Goal: Task Accomplishment & Management: Manage account settings

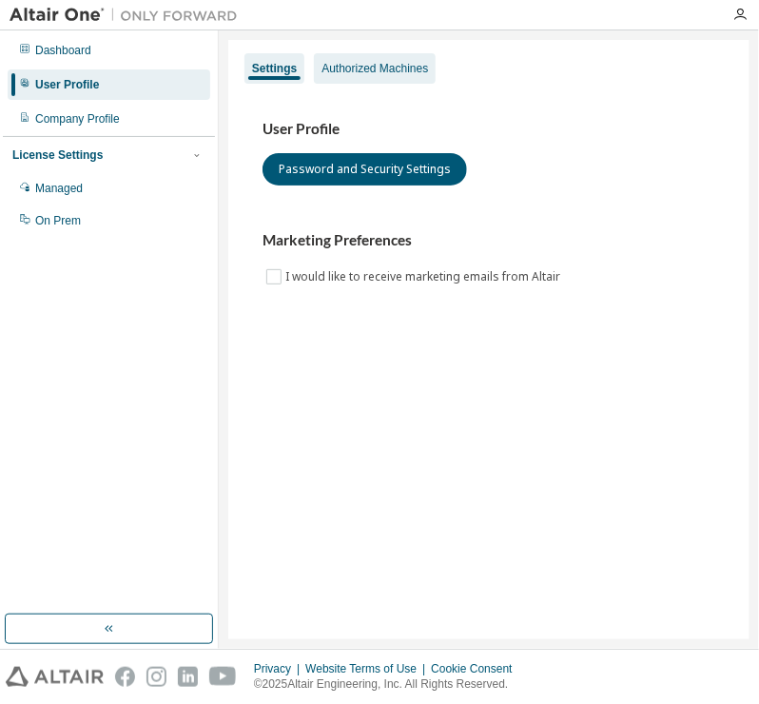
click at [367, 79] on div "Authorized Machines" at bounding box center [375, 68] width 122 height 30
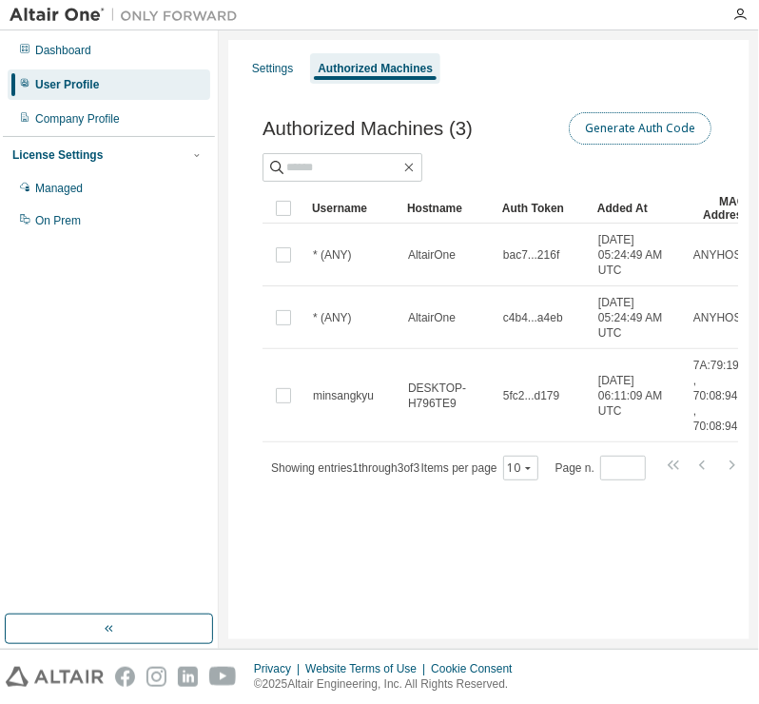
click at [657, 122] on button "Generate Auth Code" at bounding box center [640, 128] width 143 height 32
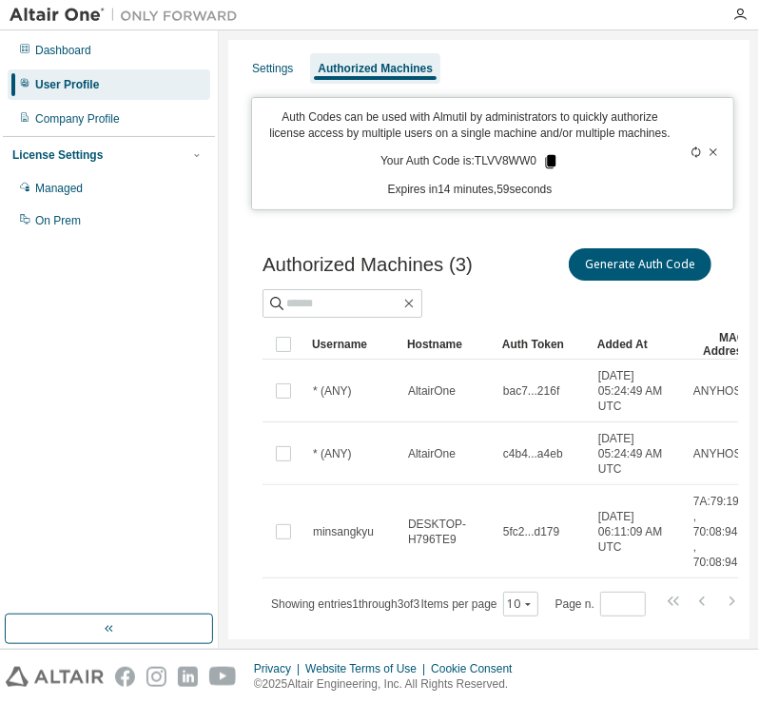
click at [546, 159] on icon at bounding box center [551, 161] width 10 height 13
